Goal: Navigation & Orientation: Find specific page/section

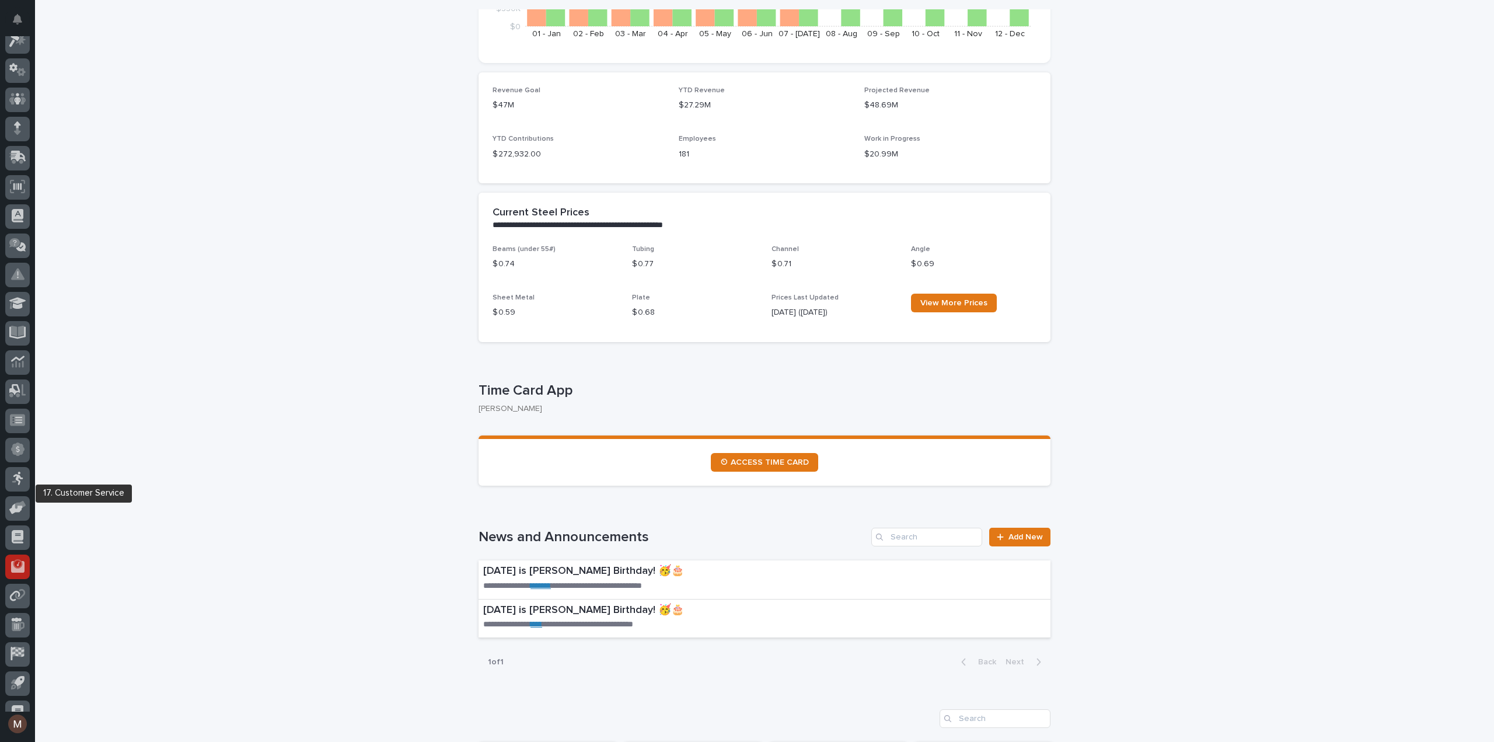
scroll to position [54, 0]
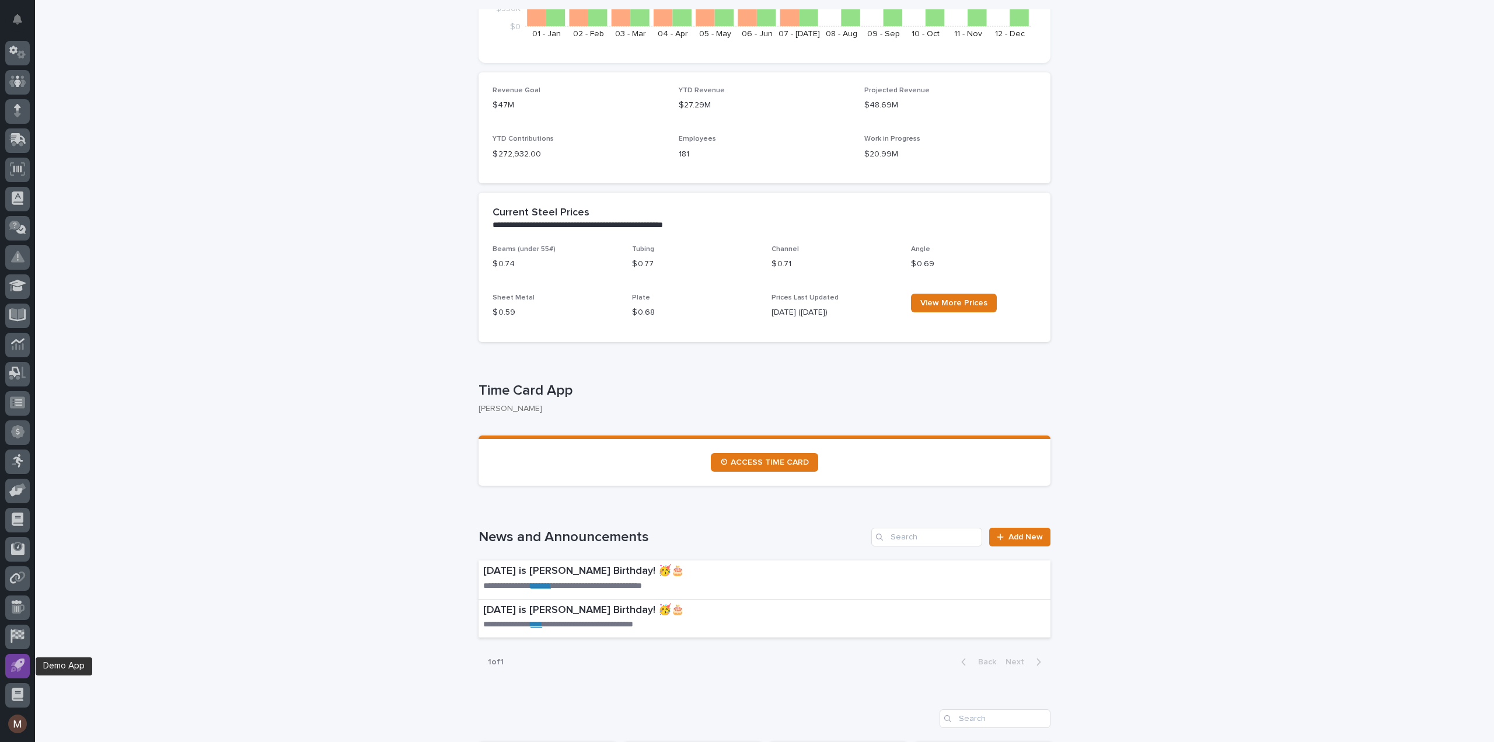
click at [12, 661] on icon at bounding box center [17, 664] width 13 height 13
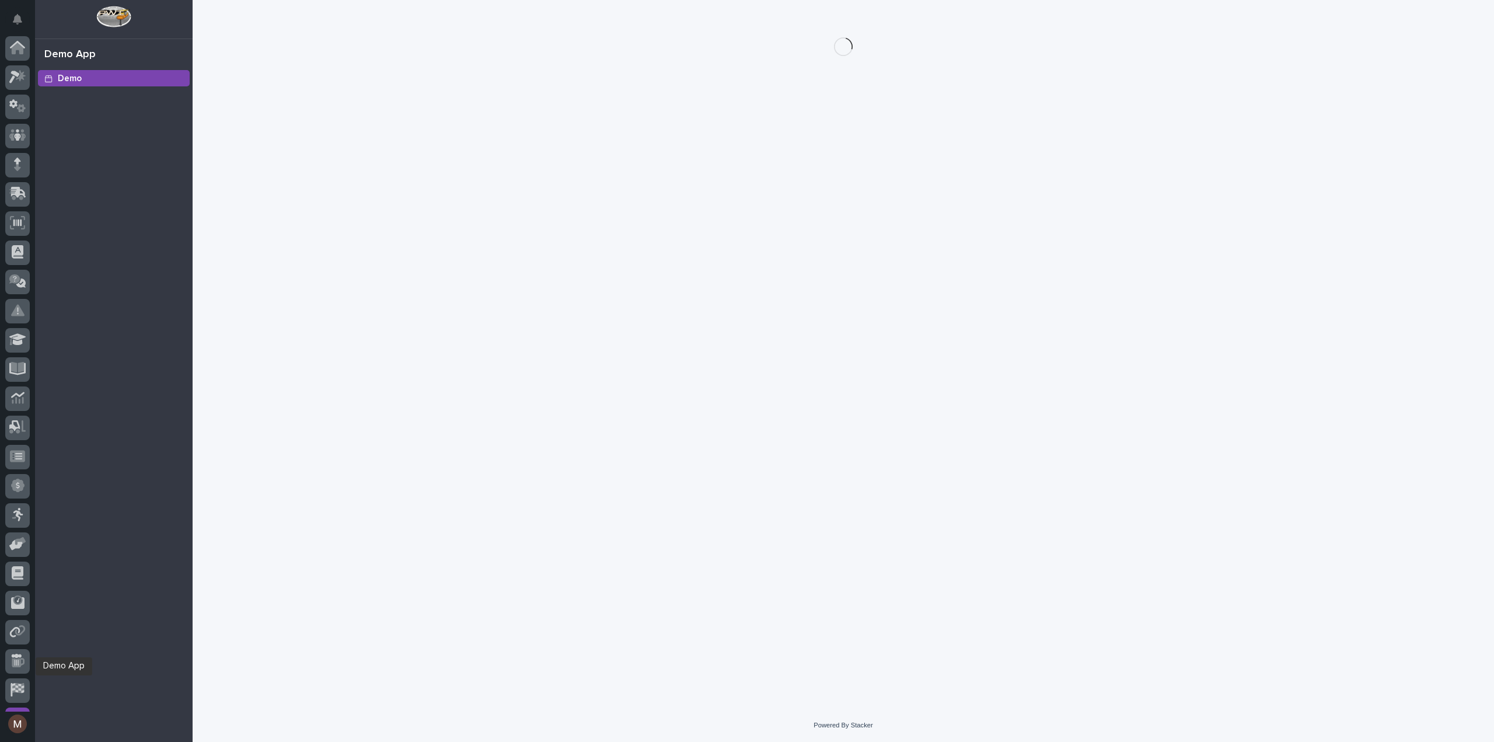
scroll to position [54, 0]
click at [23, 640] on icon at bounding box center [17, 635] width 15 height 13
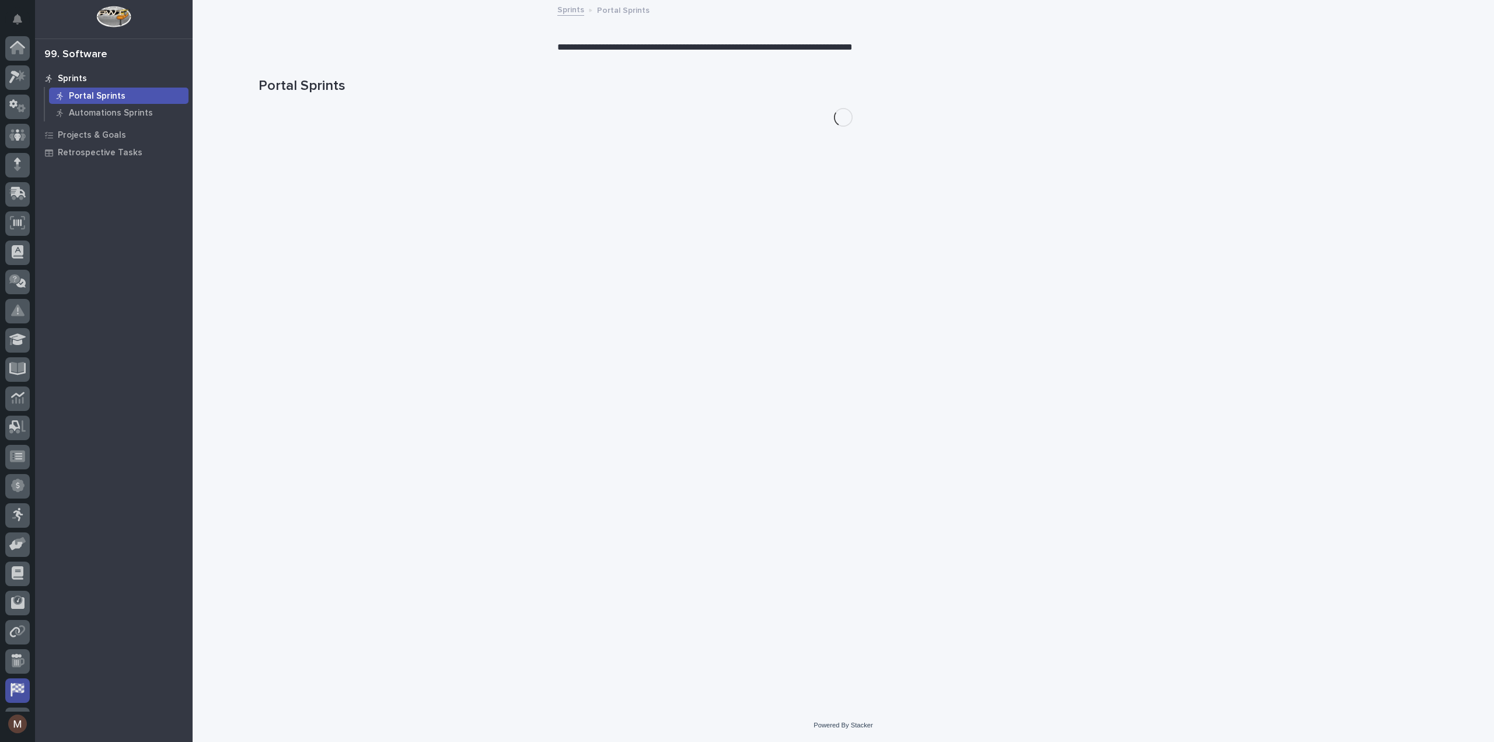
scroll to position [54, 0]
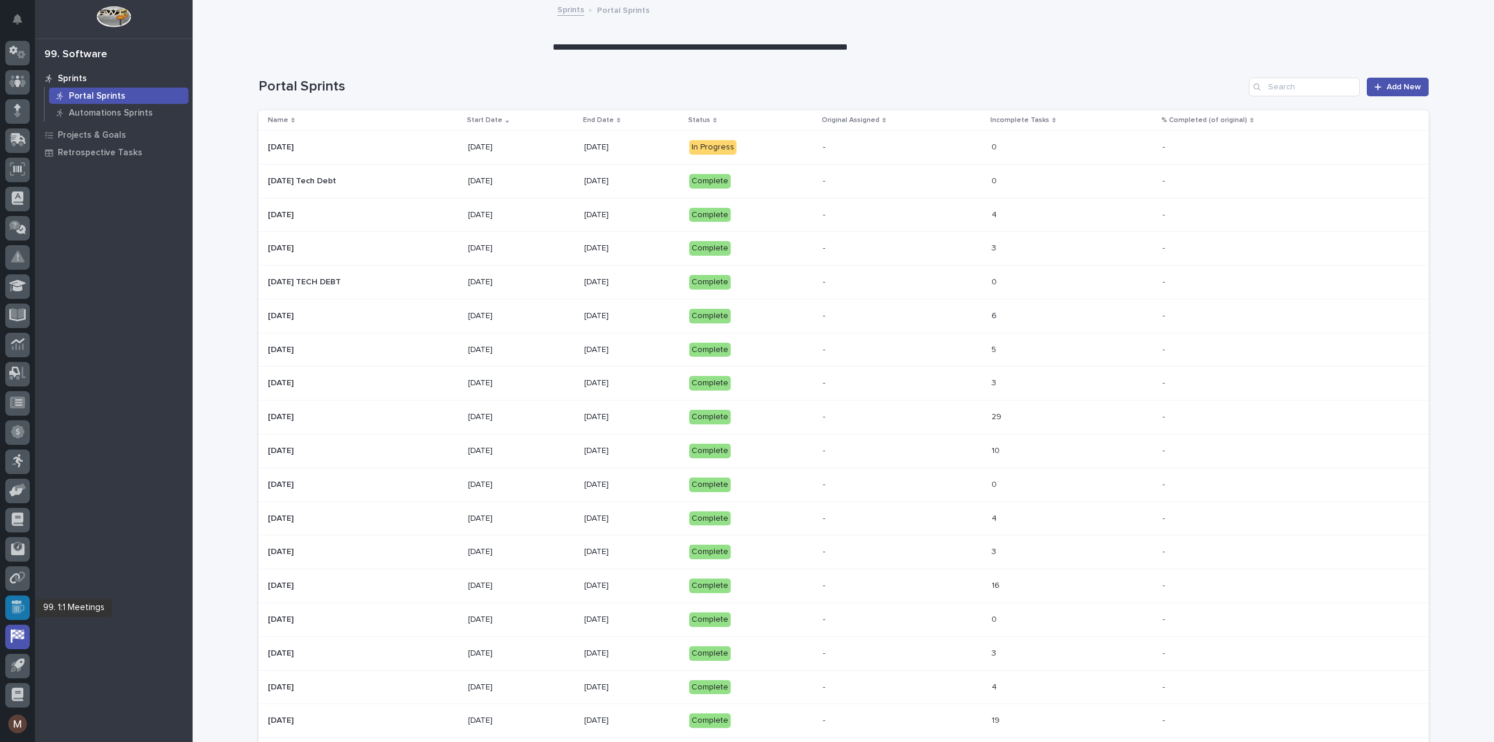
click at [18, 603] on icon at bounding box center [17, 606] width 13 height 13
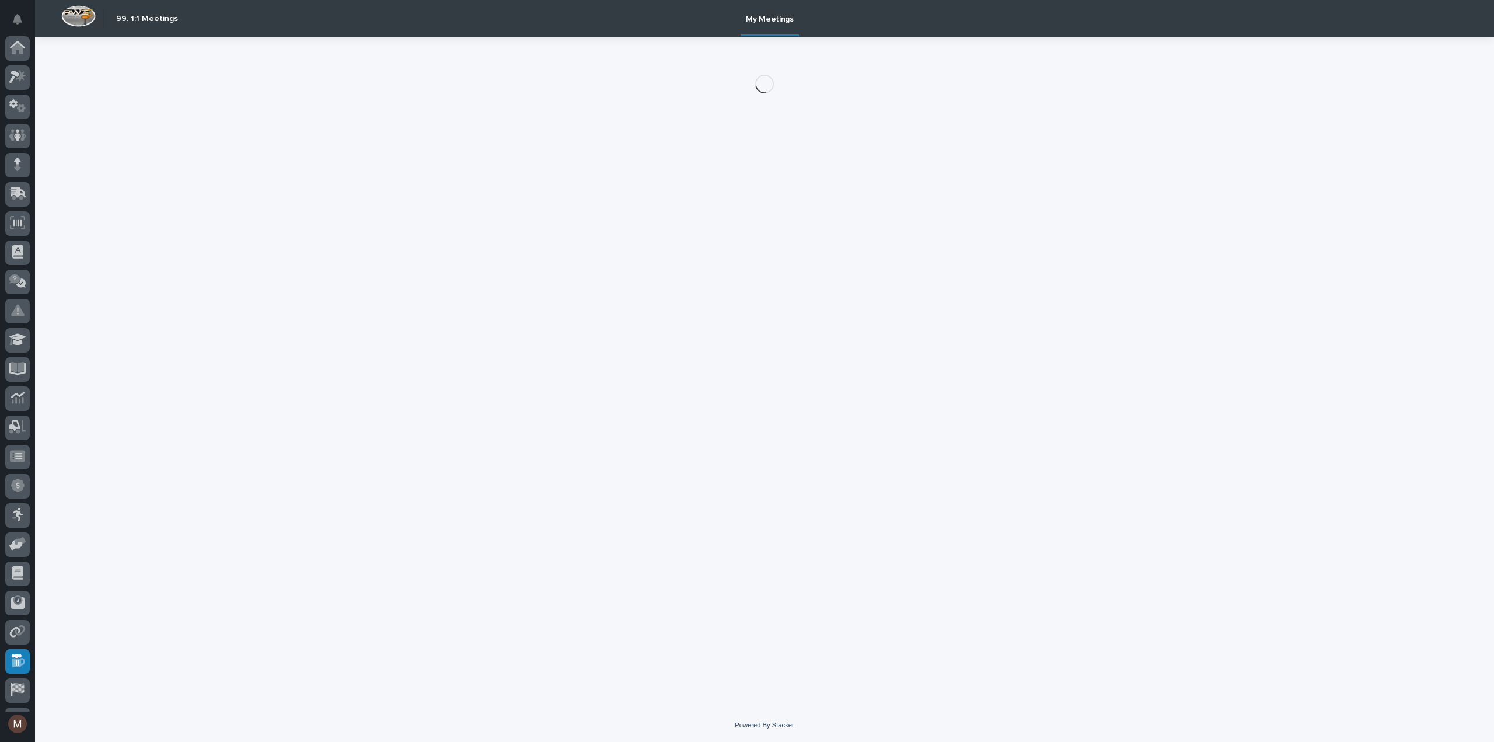
scroll to position [54, 0]
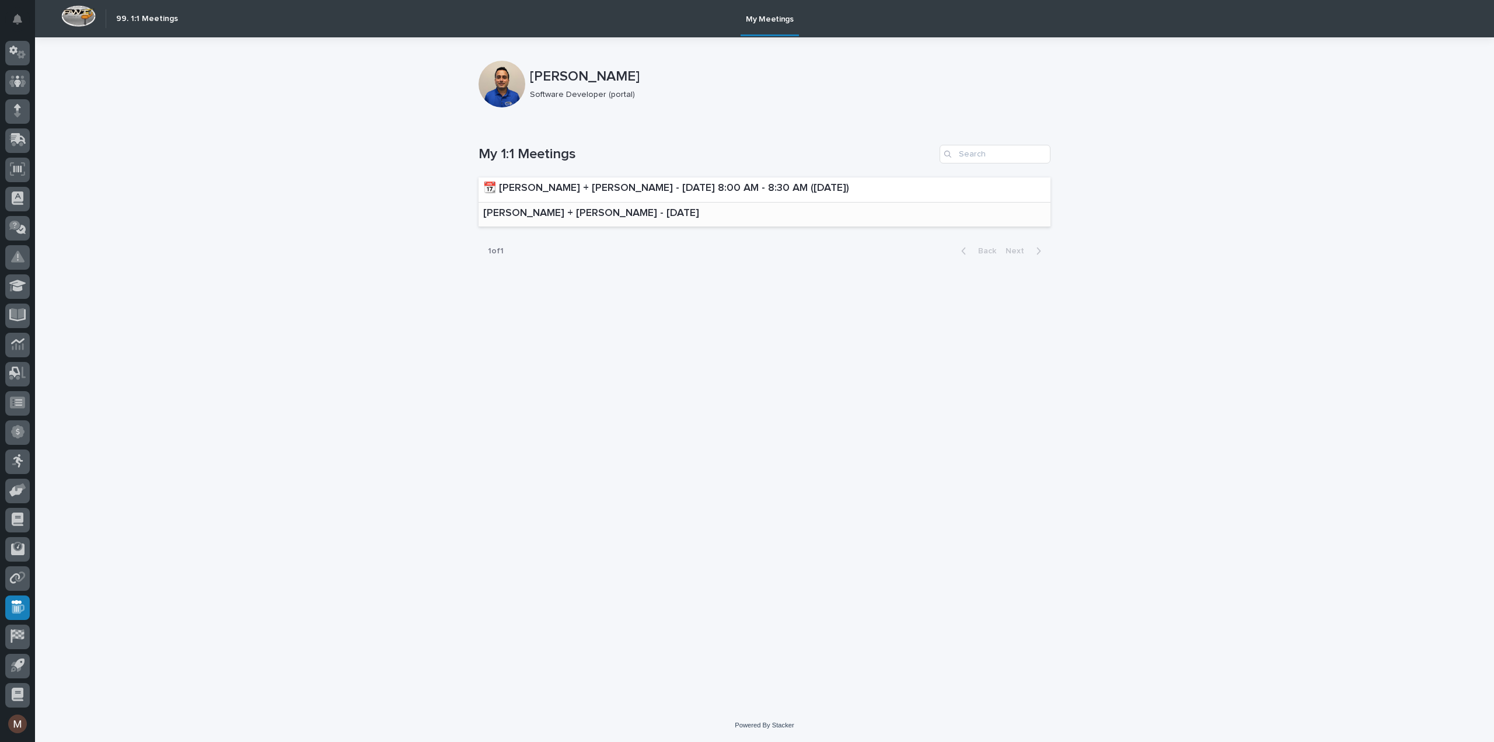
click at [654, 211] on p "Jason Miller + Madhav Neupane - August 8, 2025" at bounding box center [591, 213] width 216 height 13
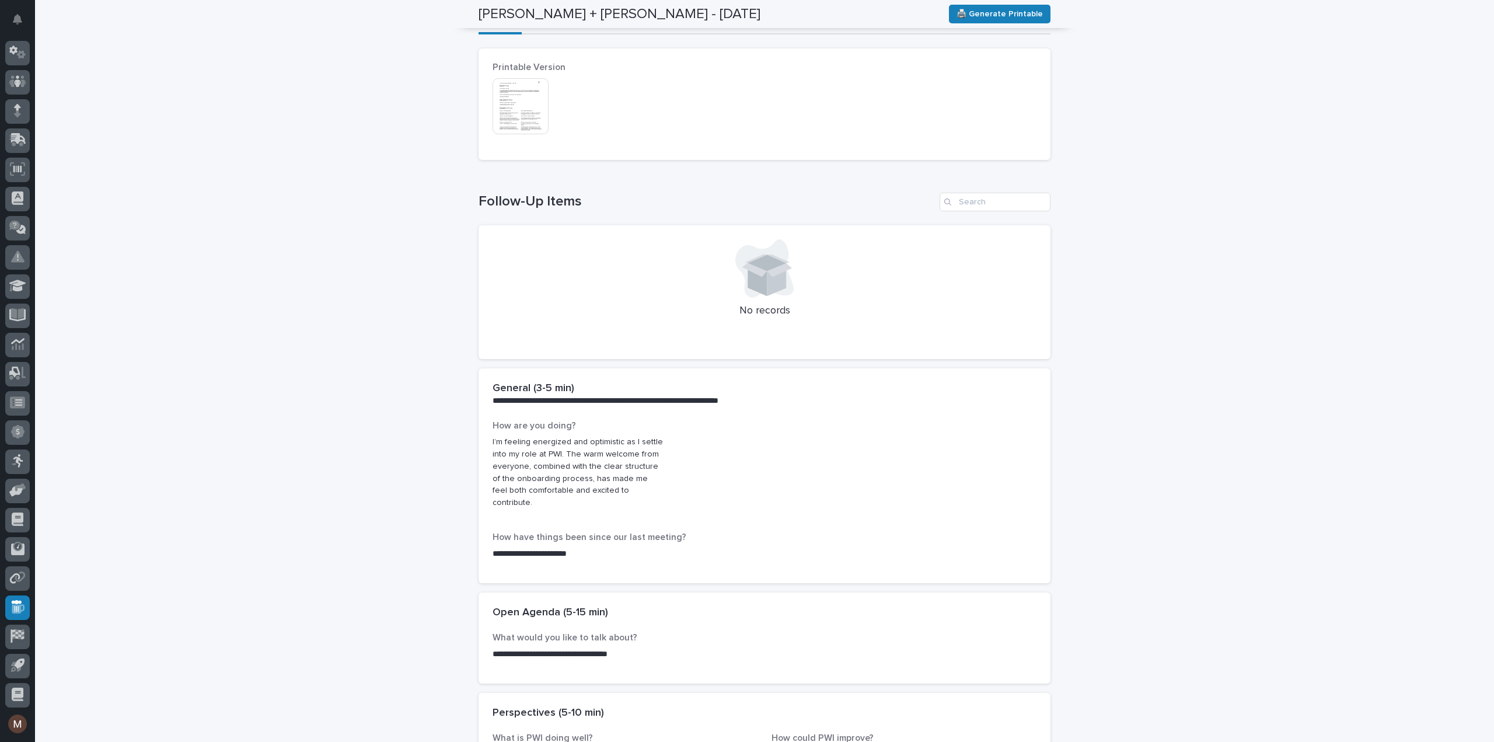
scroll to position [4, 0]
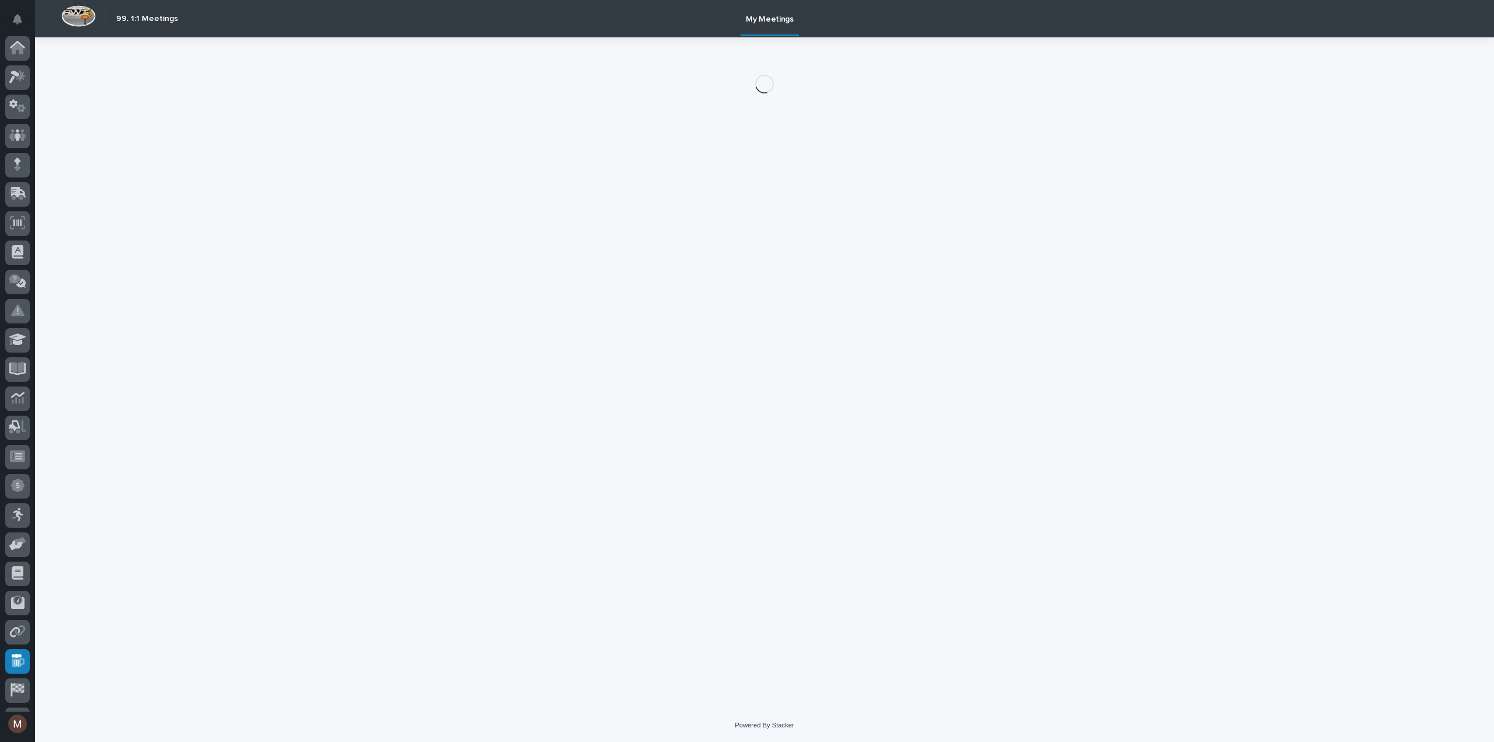
scroll to position [54, 0]
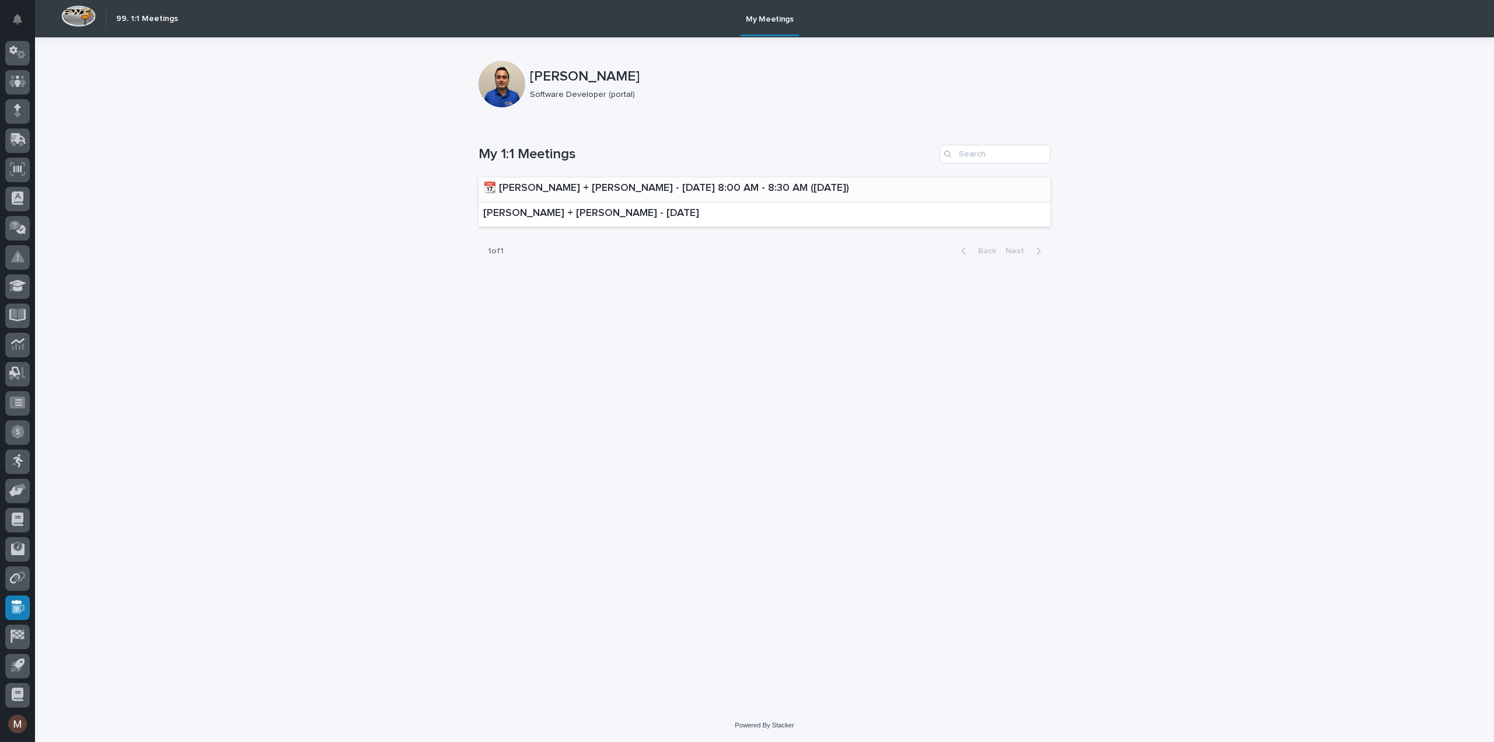
click at [593, 188] on p "📆 Jason Miller + Madhav Neupane - Friday, Aug 22 @ 8:00 AM - 8:30 AM (today)" at bounding box center [666, 188] width 366 height 13
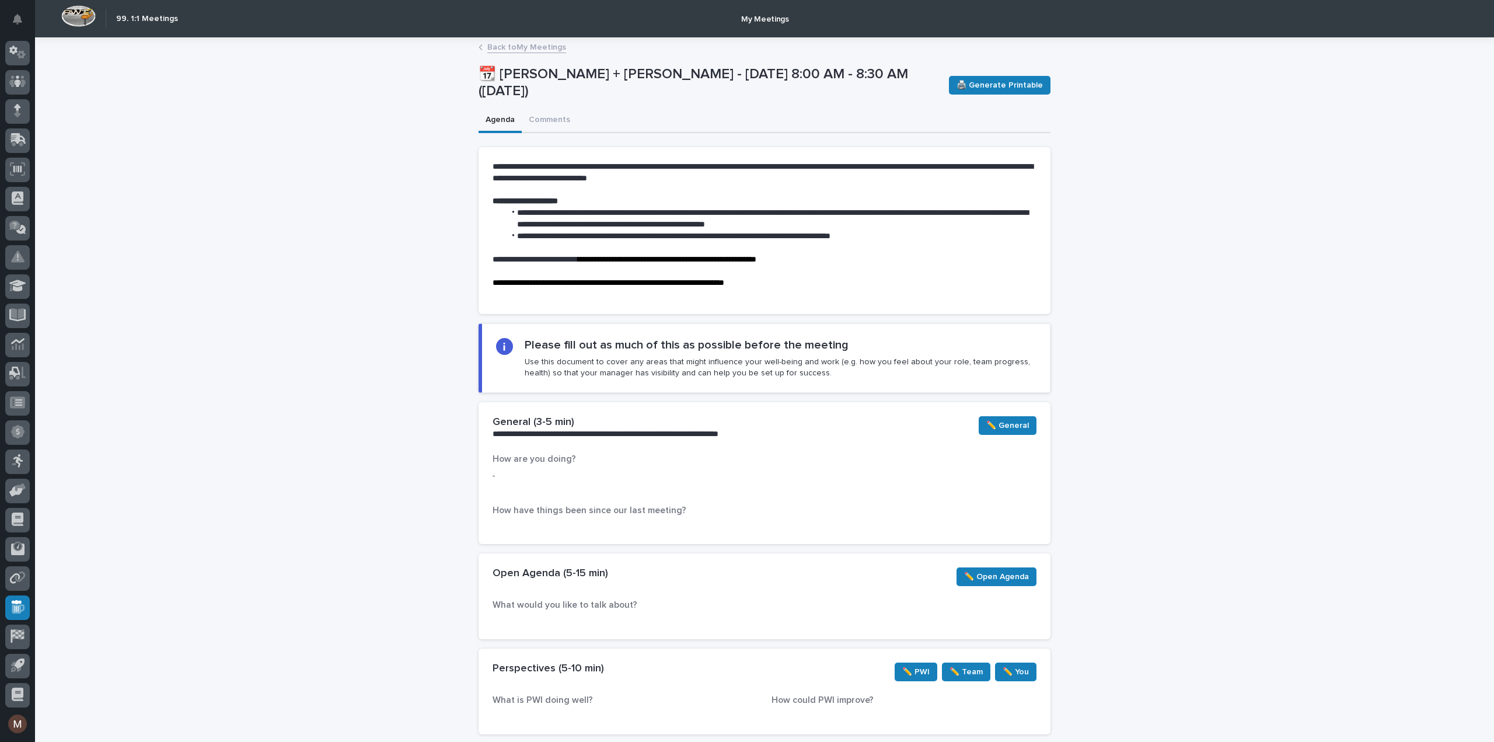
click at [502, 46] on link "Back to My Meetings" at bounding box center [526, 46] width 79 height 13
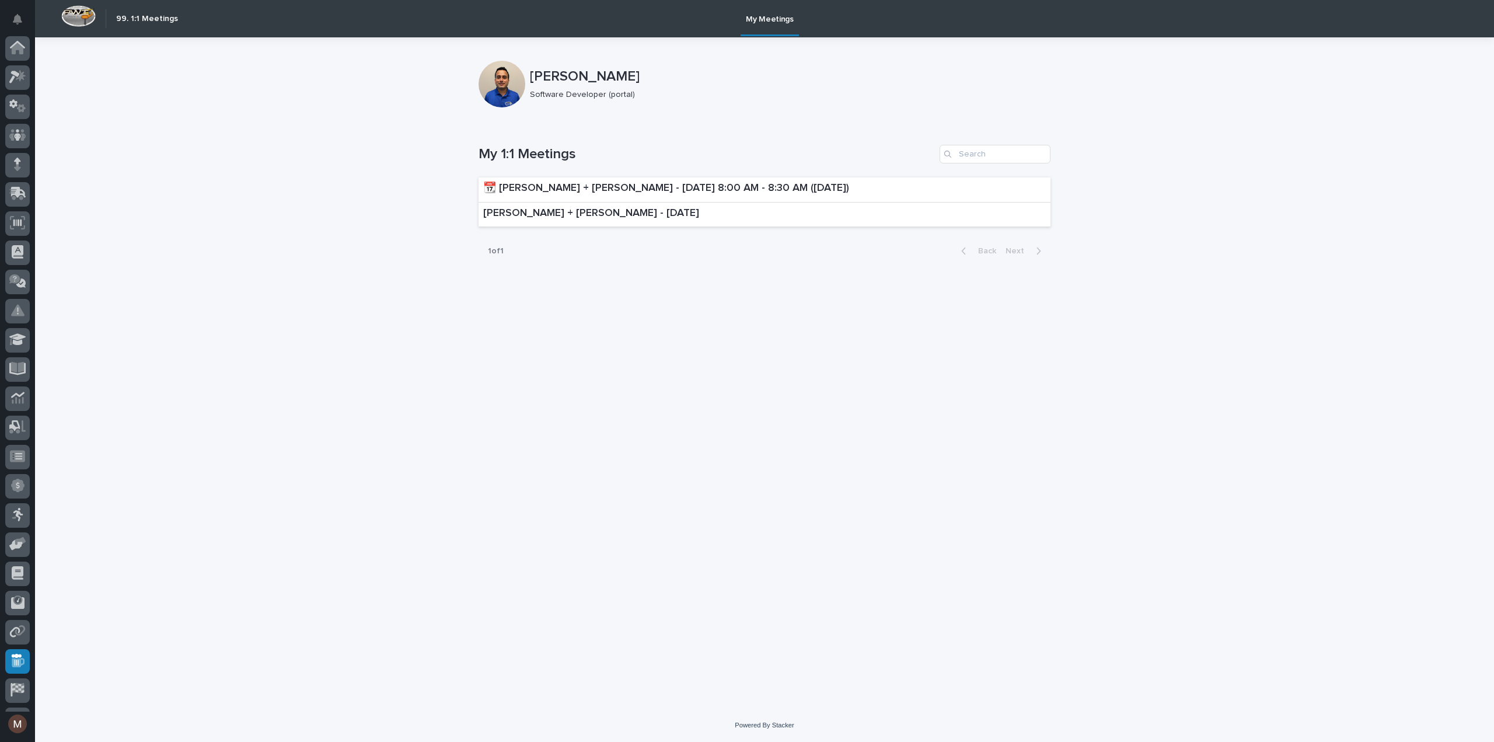
scroll to position [54, 0]
click at [537, 212] on p "Jason Miller + Madhav Neupane - August 8, 2025" at bounding box center [591, 213] width 216 height 13
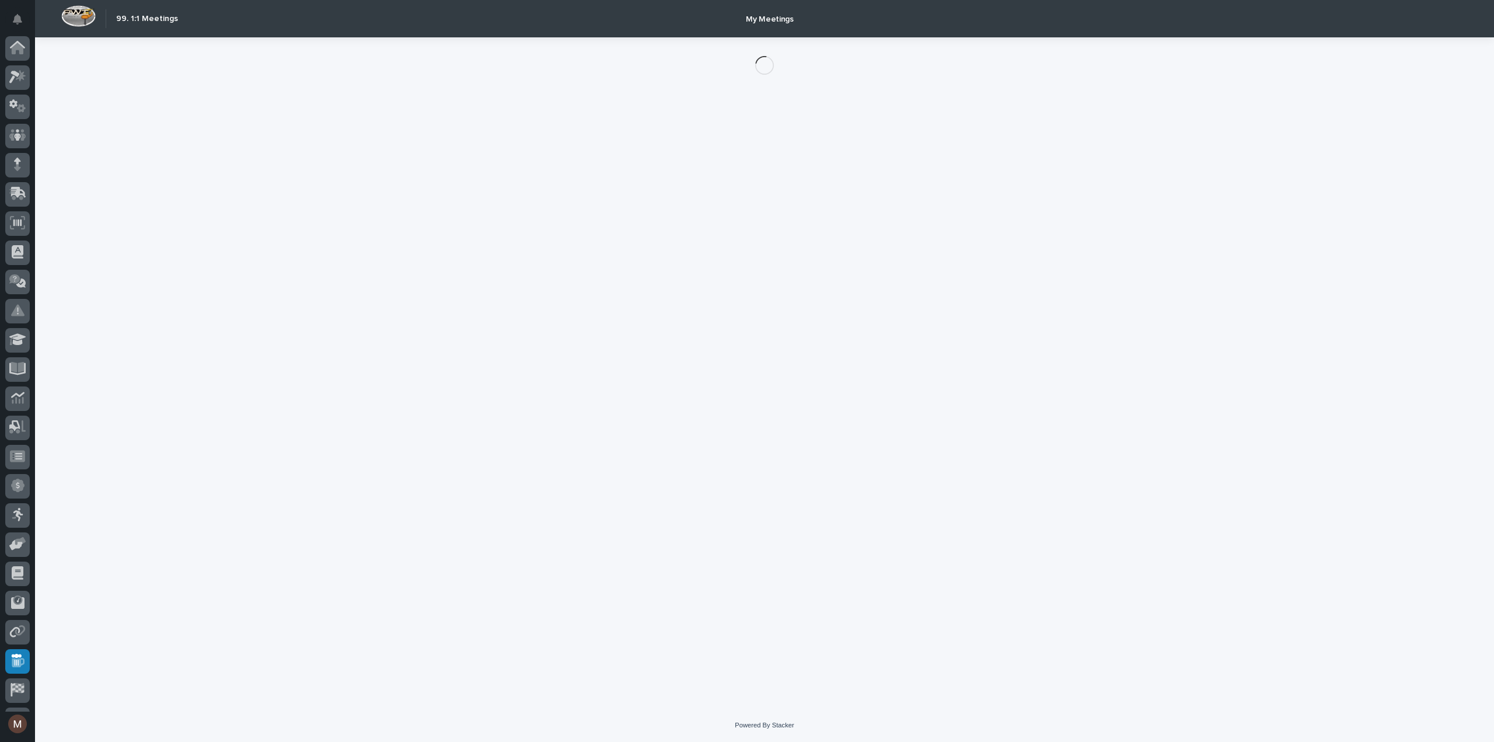
scroll to position [54, 0]
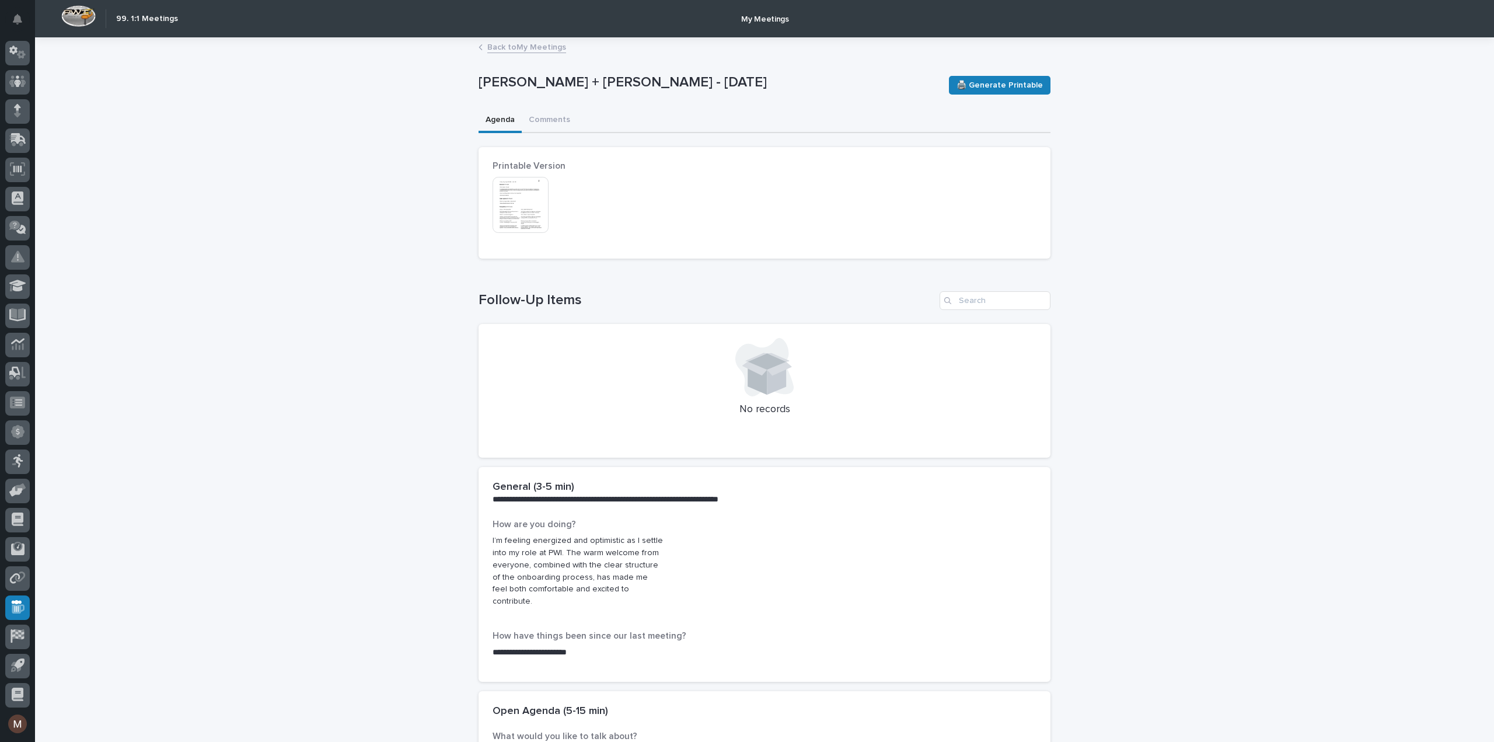
click at [508, 193] on img at bounding box center [521, 205] width 56 height 56
